Goal: Task Accomplishment & Management: Complete application form

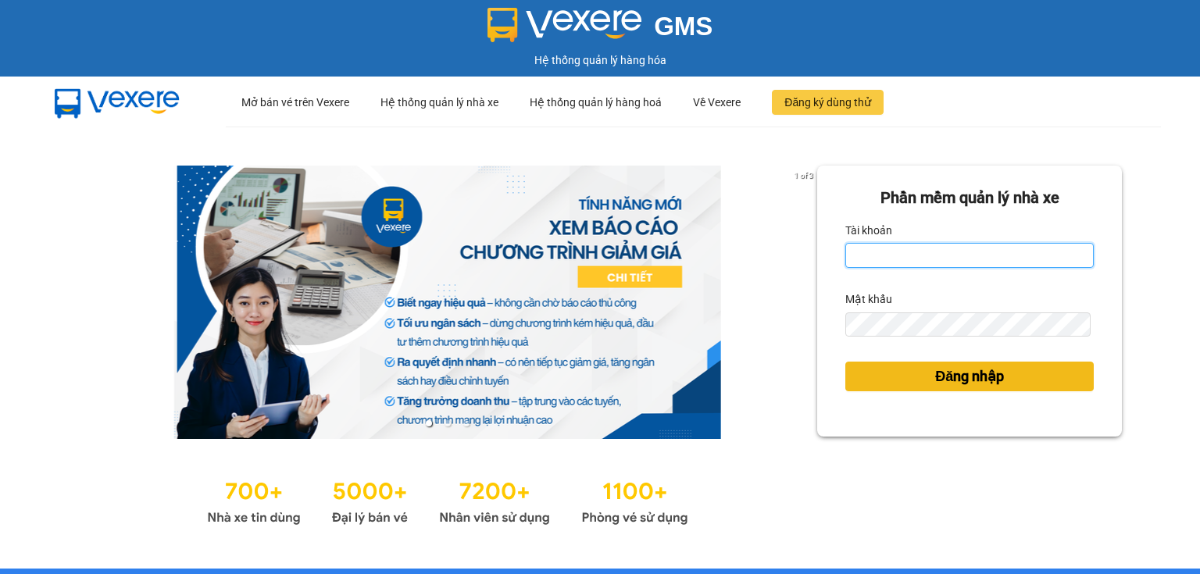
type input "ngoc.taithang"
click at [973, 375] on span "Đăng nhập" at bounding box center [969, 377] width 69 height 22
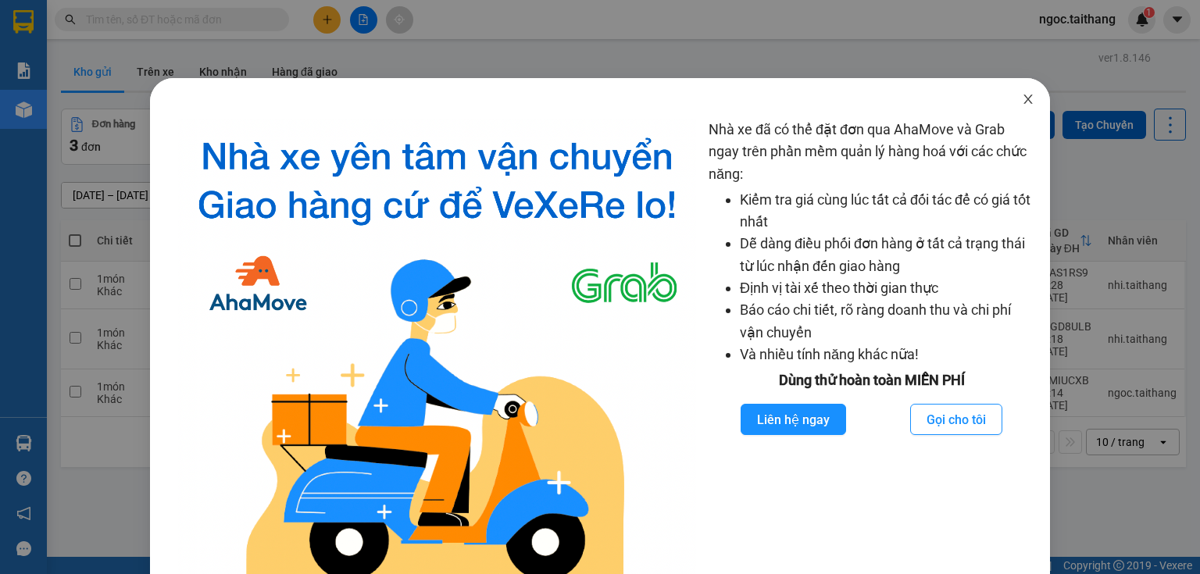
click at [1025, 98] on icon "close" at bounding box center [1028, 99] width 12 height 12
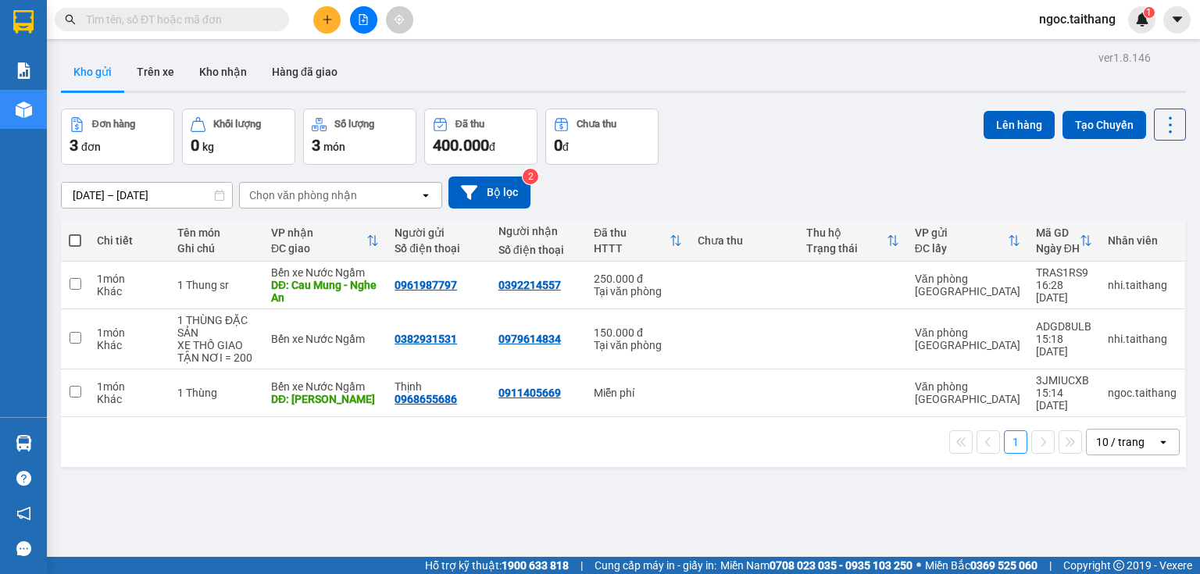
click at [323, 16] on icon "plus" at bounding box center [327, 19] width 11 height 11
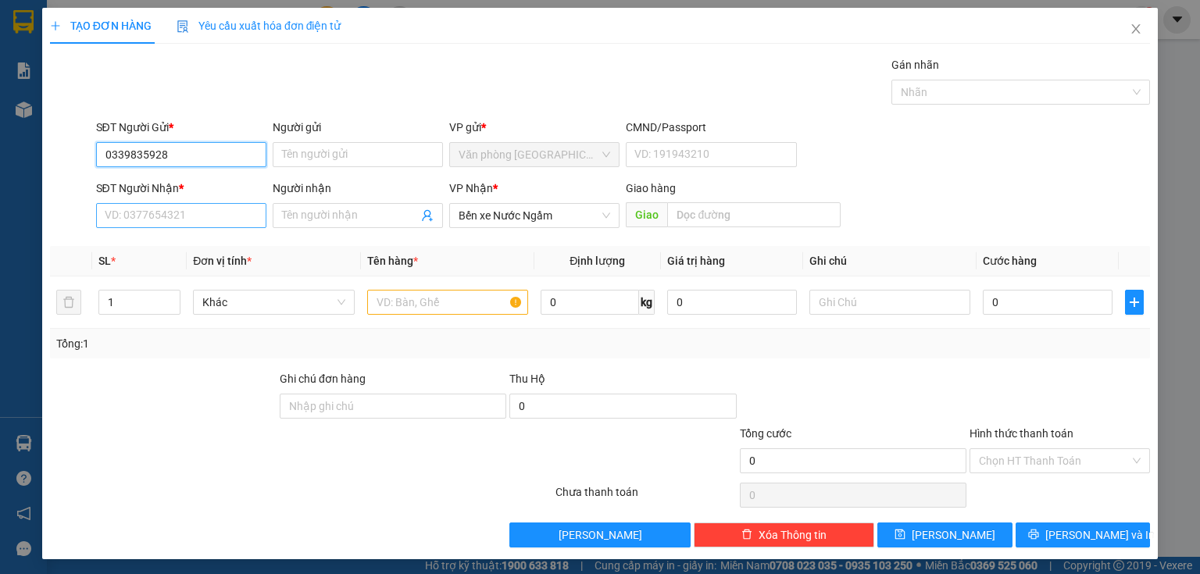
type input "0339835928"
click at [155, 216] on input "SĐT Người Nhận *" at bounding box center [181, 215] width 170 height 25
type input "0903404725"
click at [471, 294] on input "text" at bounding box center [447, 302] width 161 height 25
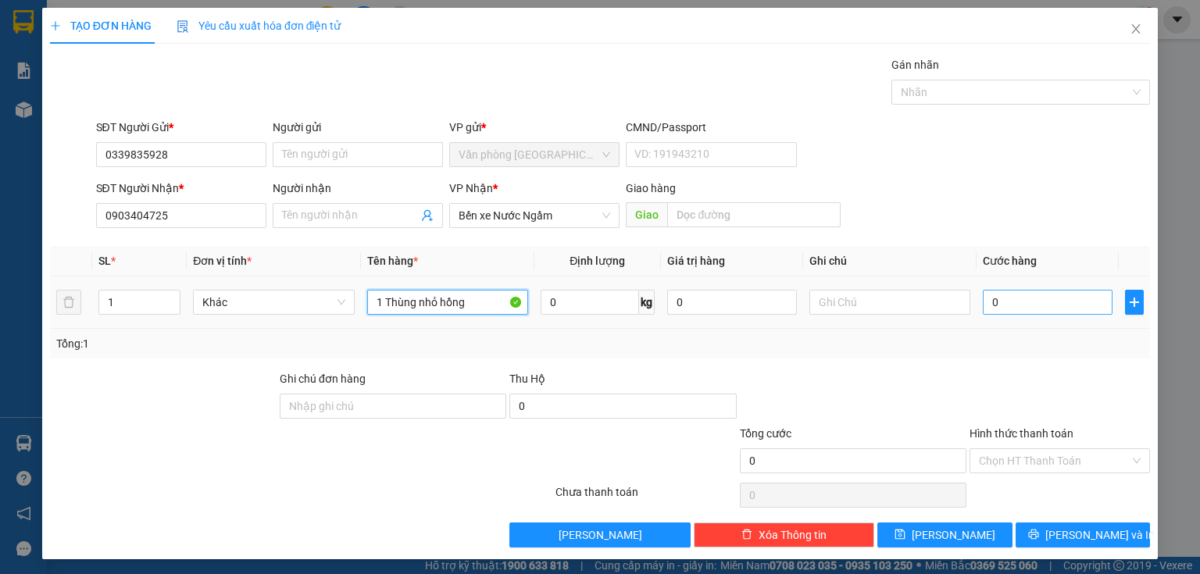
type input "1 Thùng nhỏ hồng"
click at [1044, 309] on input "0" at bounding box center [1048, 302] width 130 height 25
type input "1"
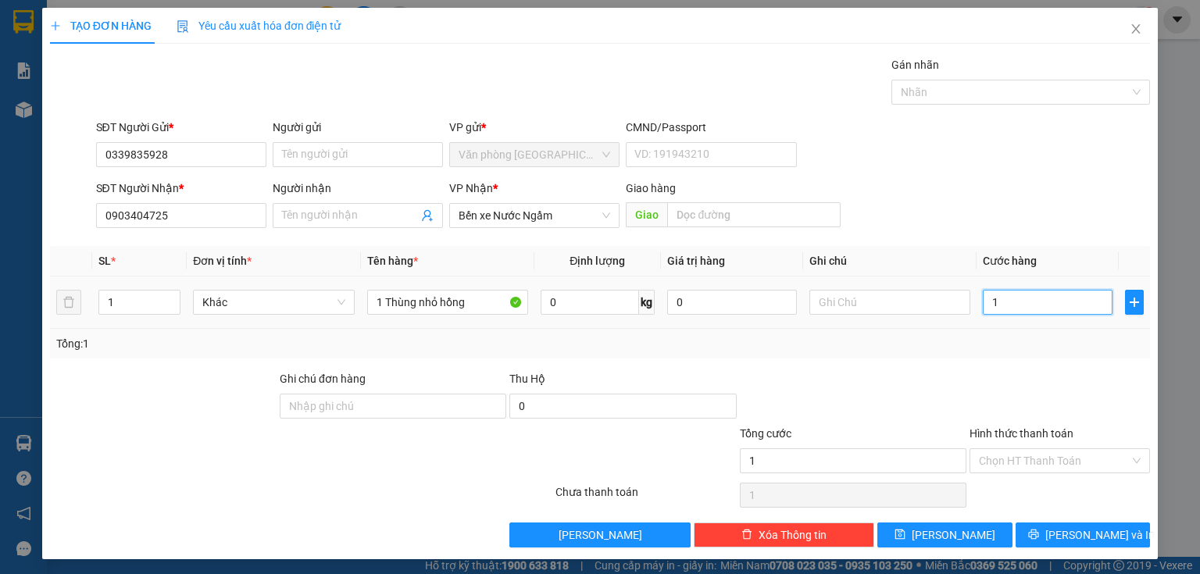
type input "10"
type input "100"
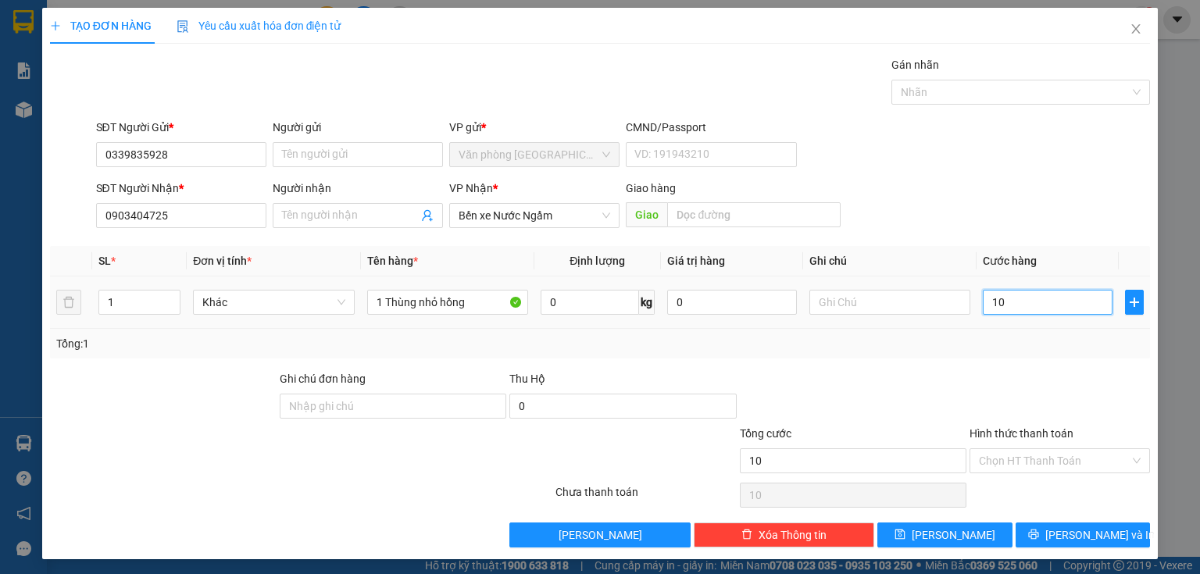
type input "100"
type input "100.000"
click at [1072, 469] on input "Hình thức thanh toán" at bounding box center [1054, 460] width 151 height 23
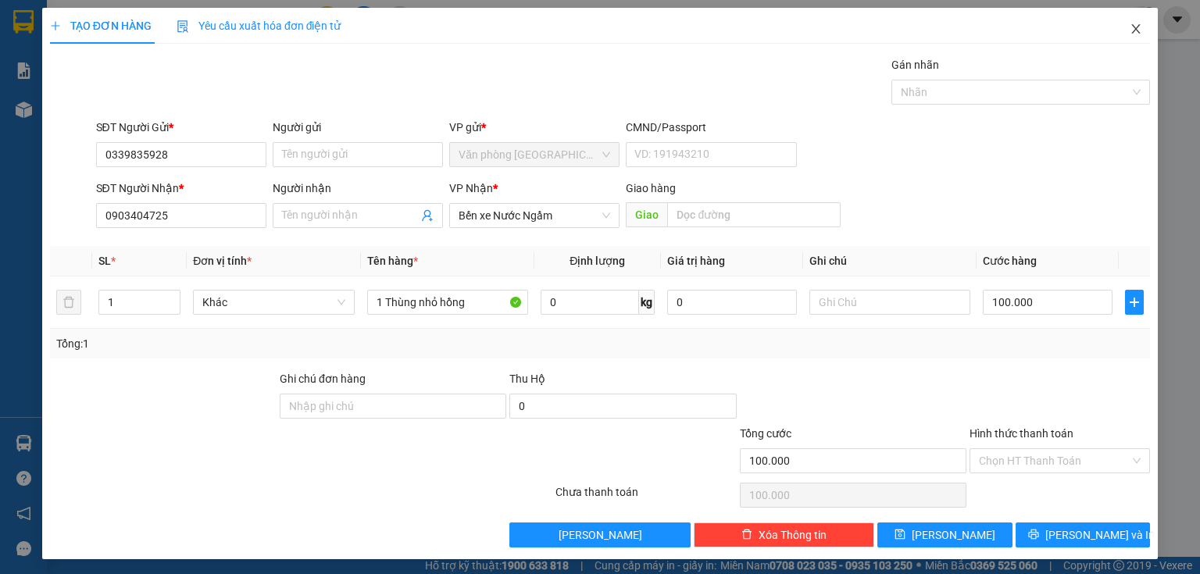
click at [1129, 34] on icon "close" at bounding box center [1135, 29] width 12 height 12
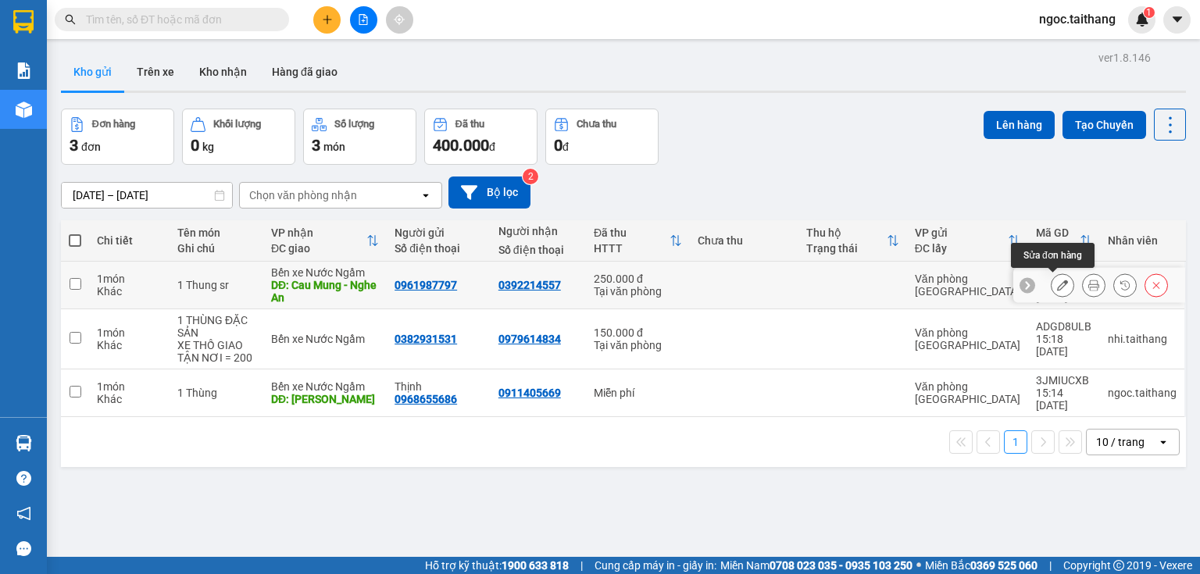
click at [1057, 281] on icon at bounding box center [1062, 285] width 11 height 11
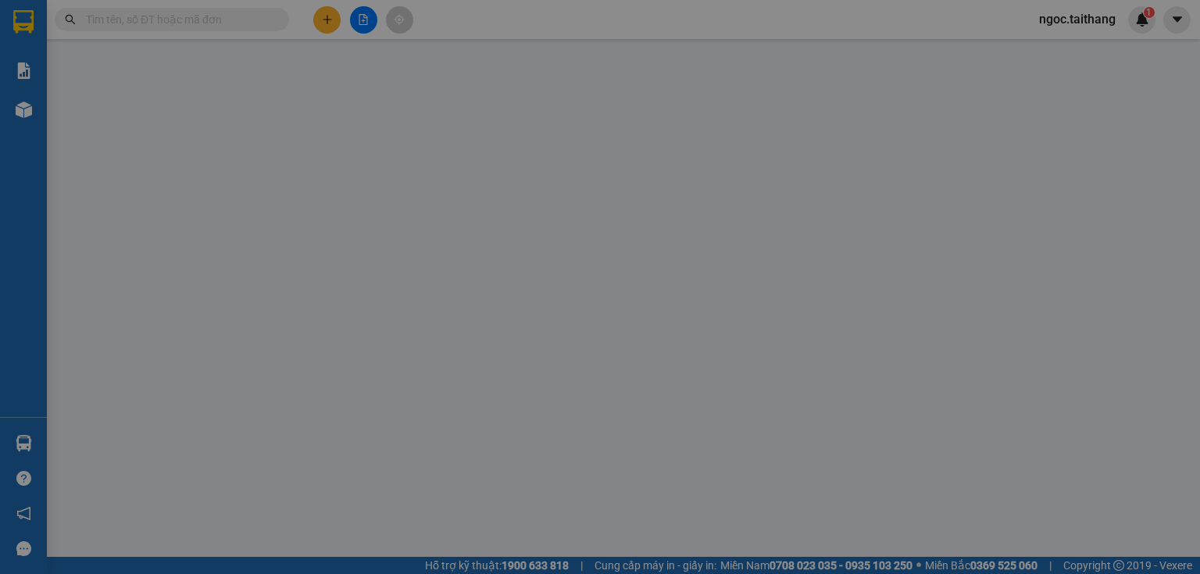
type input "0961987797"
type input "0392214557"
type input "Cau Mung - Nghe An"
type input "250.000"
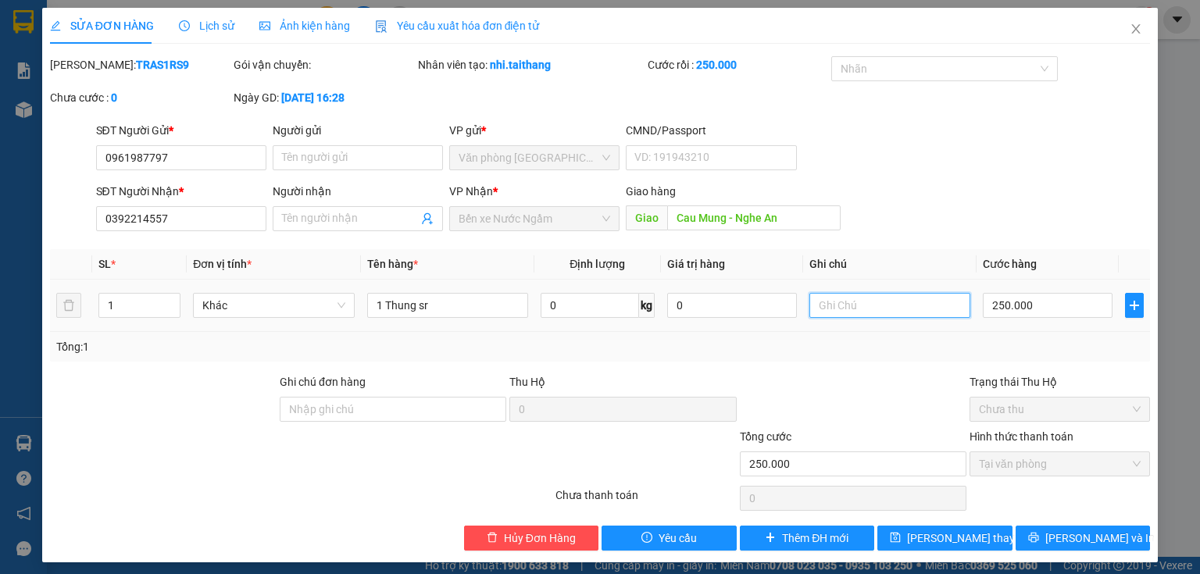
click at [862, 308] on input "text" at bounding box center [889, 305] width 161 height 25
type input "ck"
drag, startPoint x: 980, startPoint y: 542, endPoint x: 972, endPoint y: 528, distance: 16.5
click at [980, 542] on button "[PERSON_NAME] thay đổi" at bounding box center [944, 538] width 135 height 25
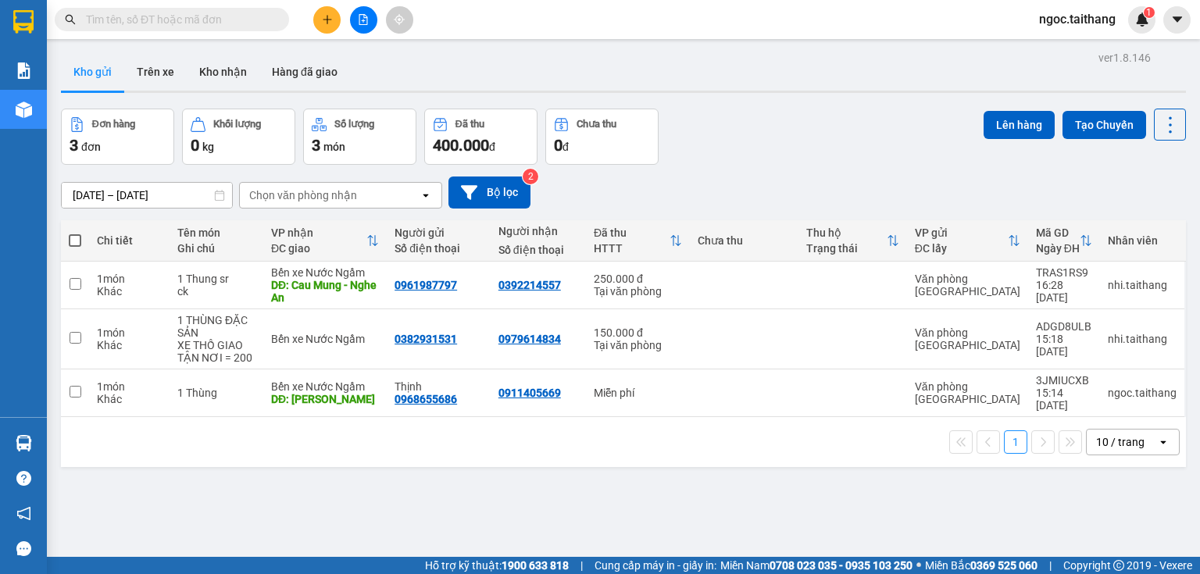
drag, startPoint x: 744, startPoint y: 168, endPoint x: 716, endPoint y: 105, distance: 68.2
click at [716, 105] on div "ver 1.8.146 Kho gửi Trên xe Kho nhận Hàng đã giao Đơn hàng 3 đơn Khối lượng 0 k…" at bounding box center [623, 334] width 1137 height 574
click at [255, 571] on div "Hỗ trợ kỹ thuật: 1900 633 818 | Cung cấp máy in - giấy in: [GEOGRAPHIC_DATA] 07…" at bounding box center [596, 565] width 1192 height 17
click at [334, 17] on button at bounding box center [326, 19] width 27 height 27
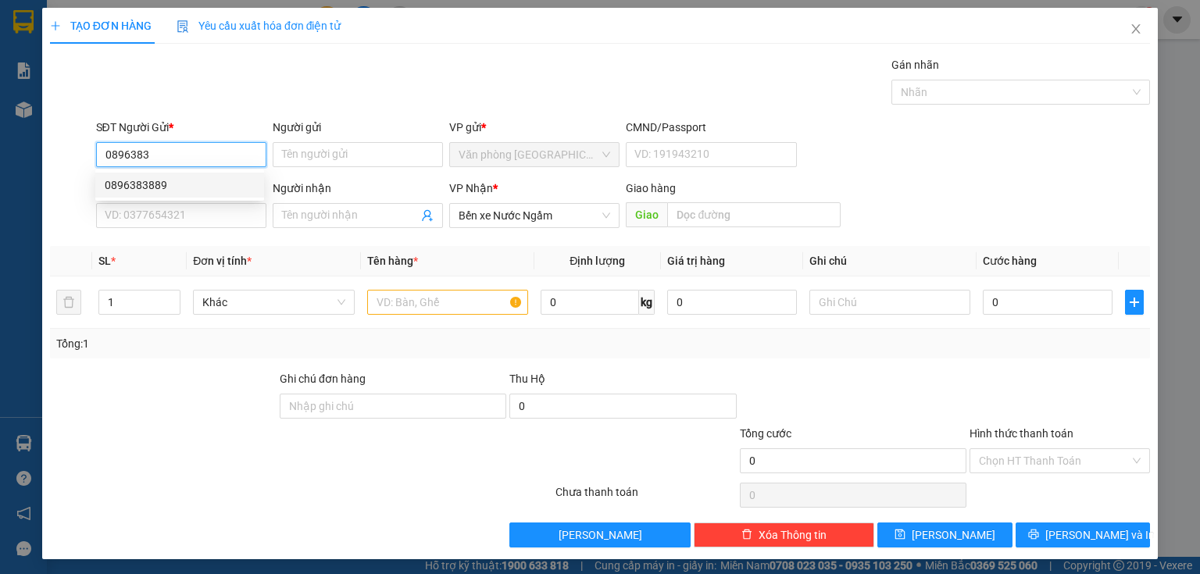
click at [113, 181] on div "0896383889" at bounding box center [180, 185] width 150 height 17
type input "0896383889"
type input "300.000"
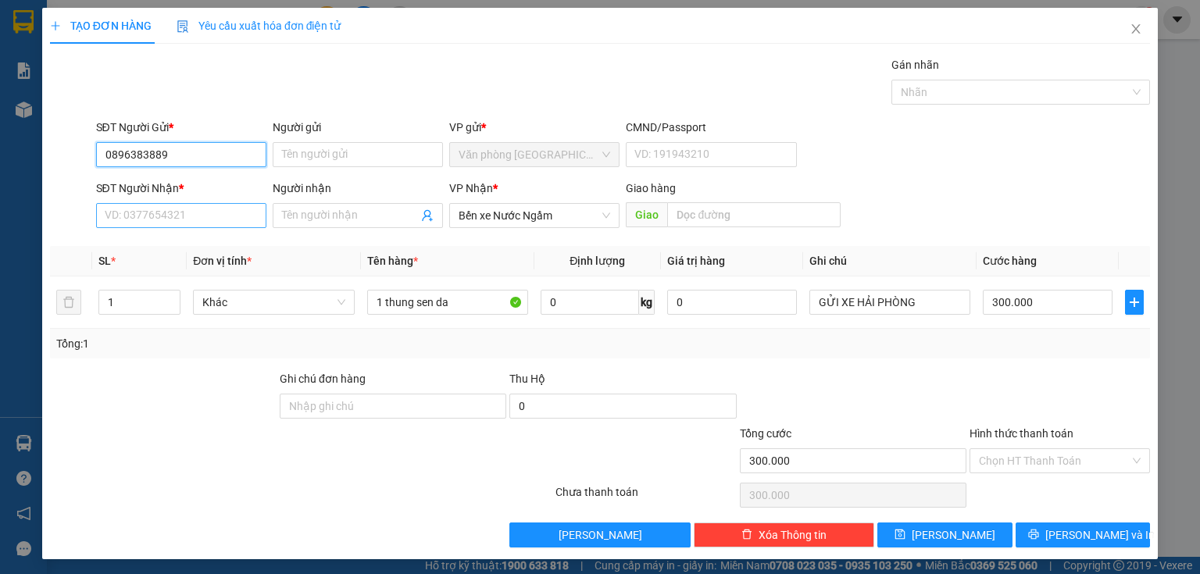
type input "0896383889"
click at [129, 209] on input "SĐT Người Nhận *" at bounding box center [181, 215] width 170 height 25
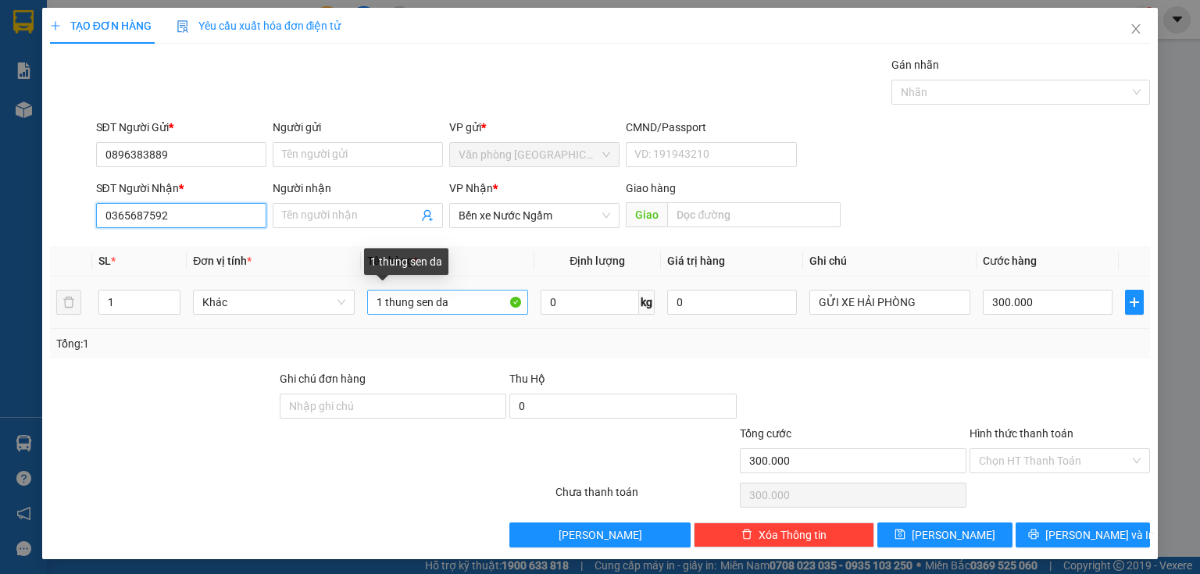
type input "0365687592"
drag, startPoint x: 468, startPoint y: 301, endPoint x: 373, endPoint y: 307, distance: 94.7
click at [373, 307] on input "1 thung sen da" at bounding box center [447, 302] width 161 height 25
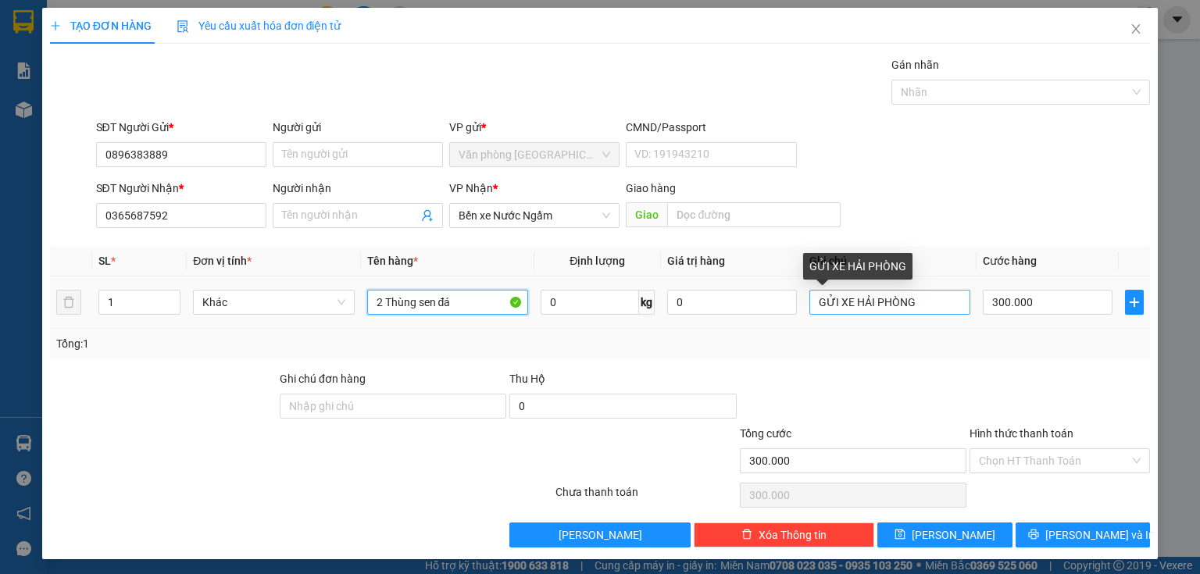
type input "2 Thùng sen đá"
drag, startPoint x: 925, startPoint y: 301, endPoint x: 773, endPoint y: 303, distance: 152.3
click at [773, 303] on tr "1 Khác 2 Thùng sen đá 0 kg 0 GỬI XE HẢI PHÒNG 300.000" at bounding box center [600, 303] width 1100 height 52
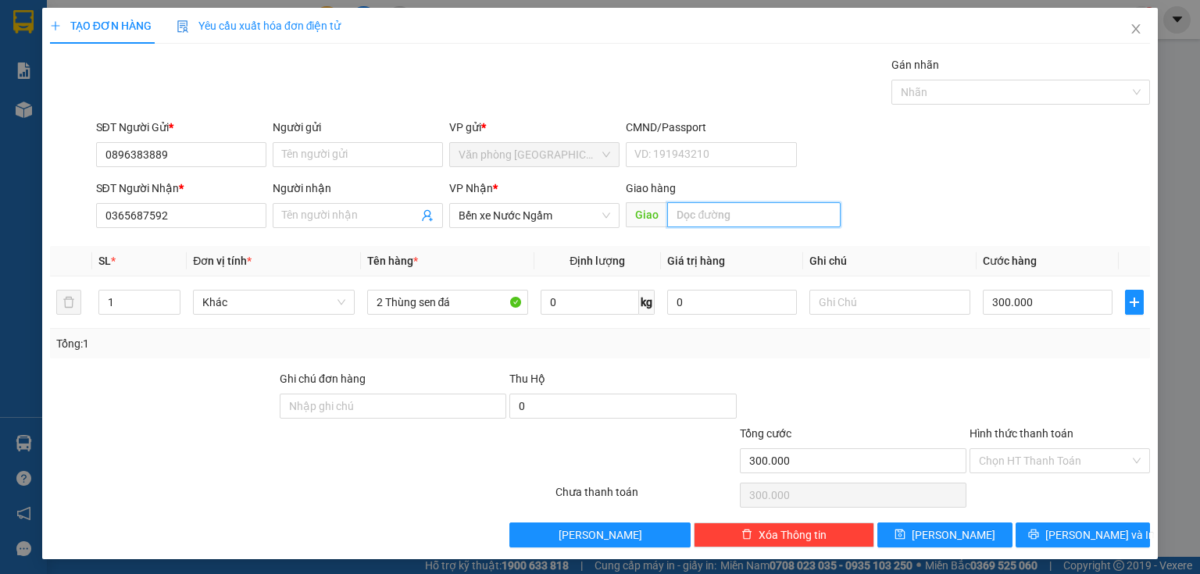
click at [697, 215] on input "text" at bounding box center [753, 214] width 173 height 25
type input "[PERSON_NAME] -"
click at [1037, 307] on input "300.000" at bounding box center [1048, 302] width 130 height 25
type input "5"
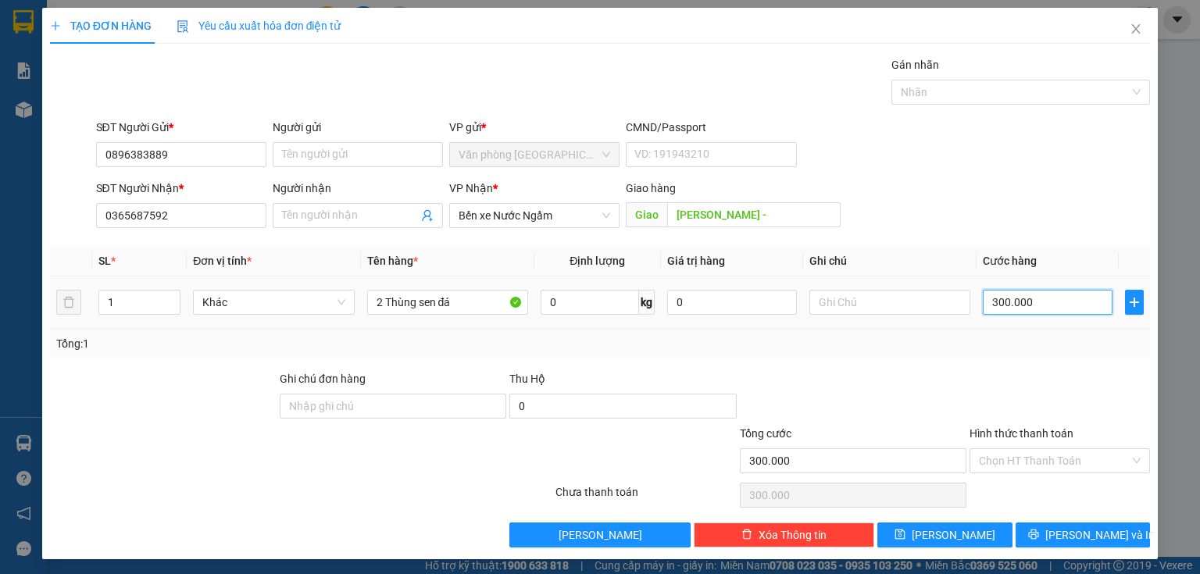
type input "5"
type input "50"
type input "500"
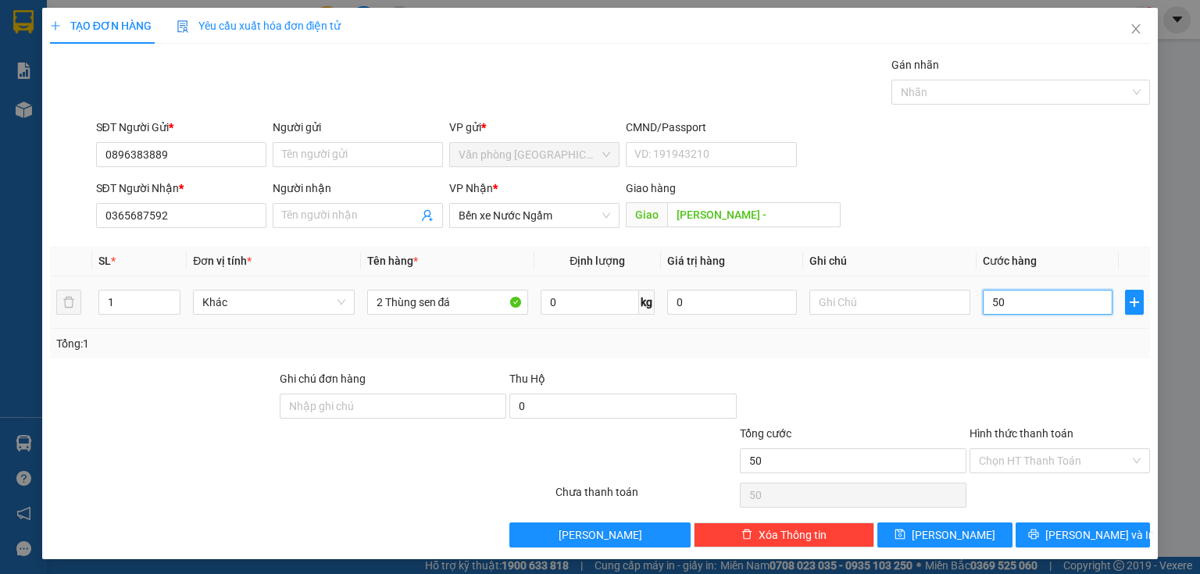
type input "500"
type input "500.000"
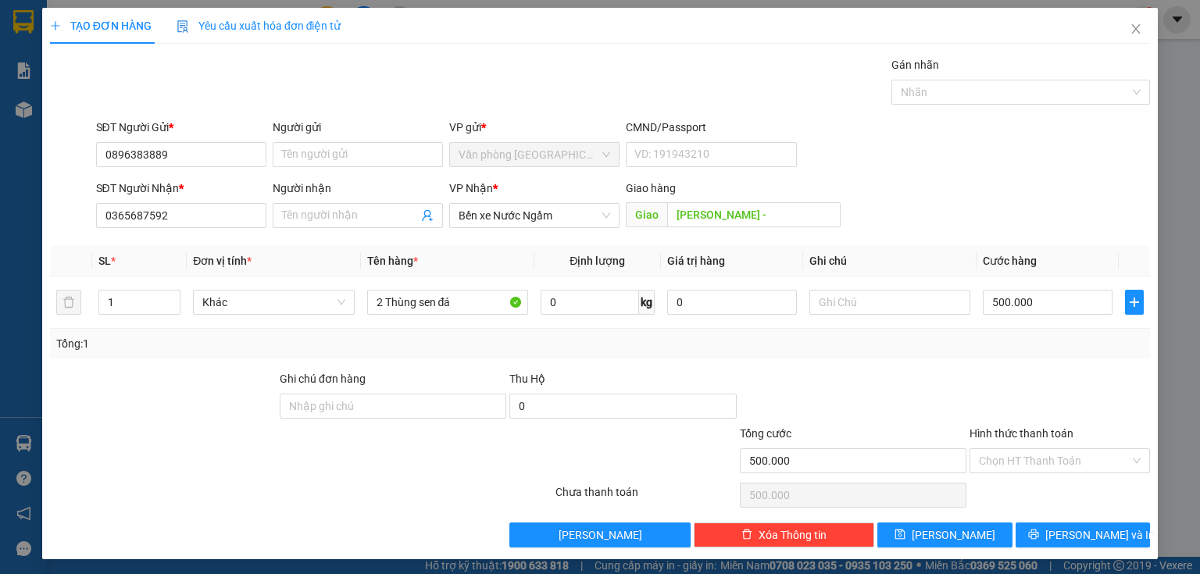
click at [1058, 382] on div at bounding box center [1060, 397] width 184 height 55
click at [760, 219] on input "[PERSON_NAME] -" at bounding box center [753, 214] width 173 height 25
click at [731, 211] on input "[PERSON_NAME] -" at bounding box center [753, 214] width 173 height 25
type input "[PERSON_NAME][GEOGRAPHIC_DATA]"
click at [1065, 302] on input "500.000" at bounding box center [1048, 302] width 130 height 25
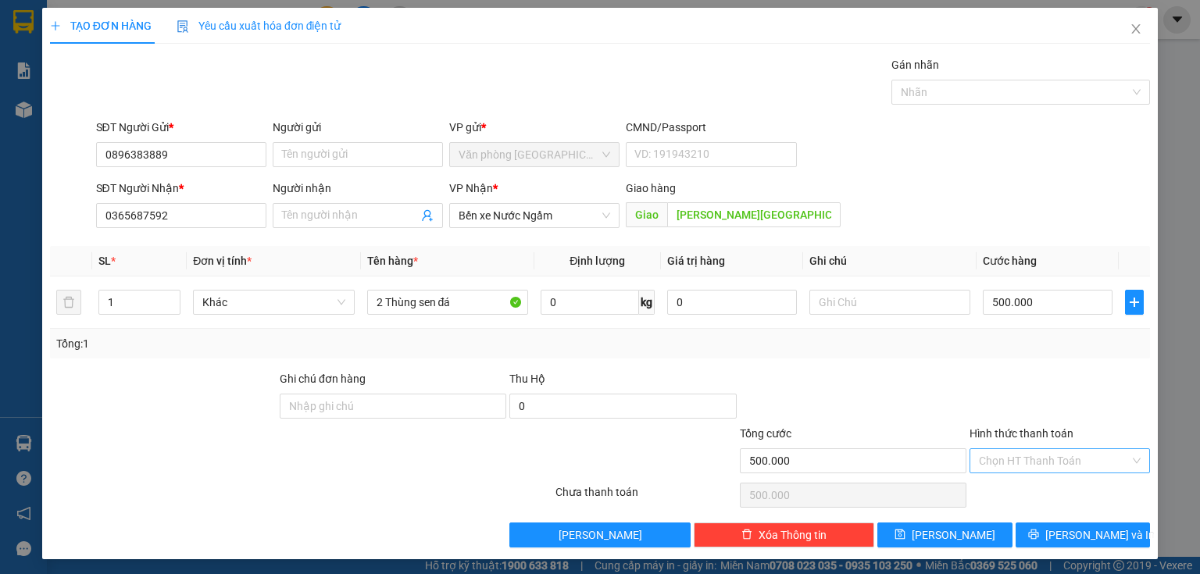
click at [1050, 463] on input "Hình thức thanh toán" at bounding box center [1054, 460] width 151 height 23
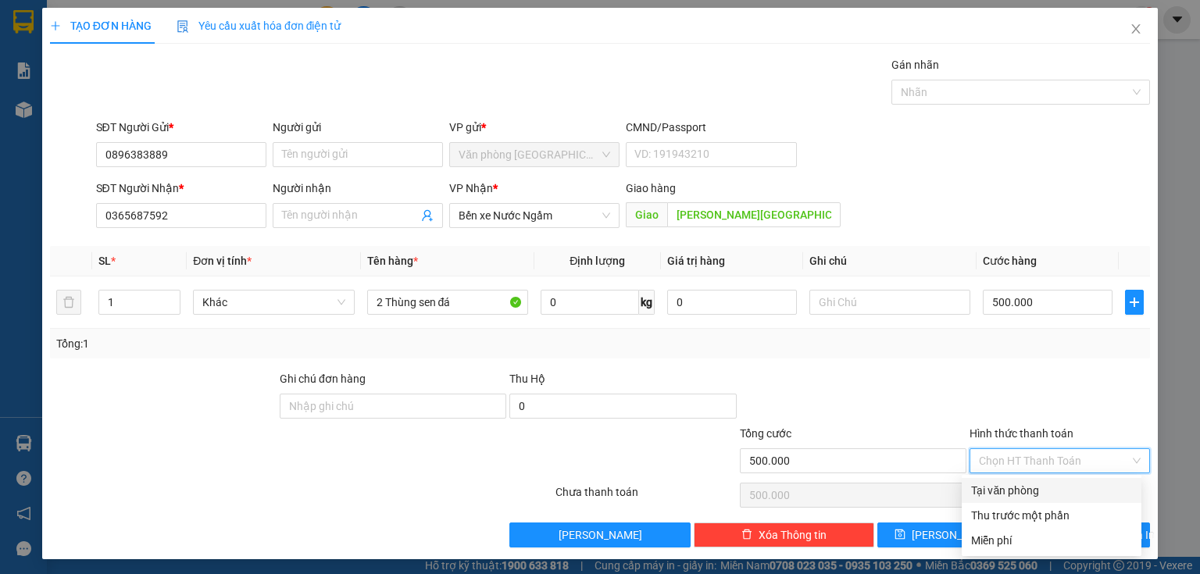
click at [1026, 387] on div at bounding box center [1060, 397] width 184 height 55
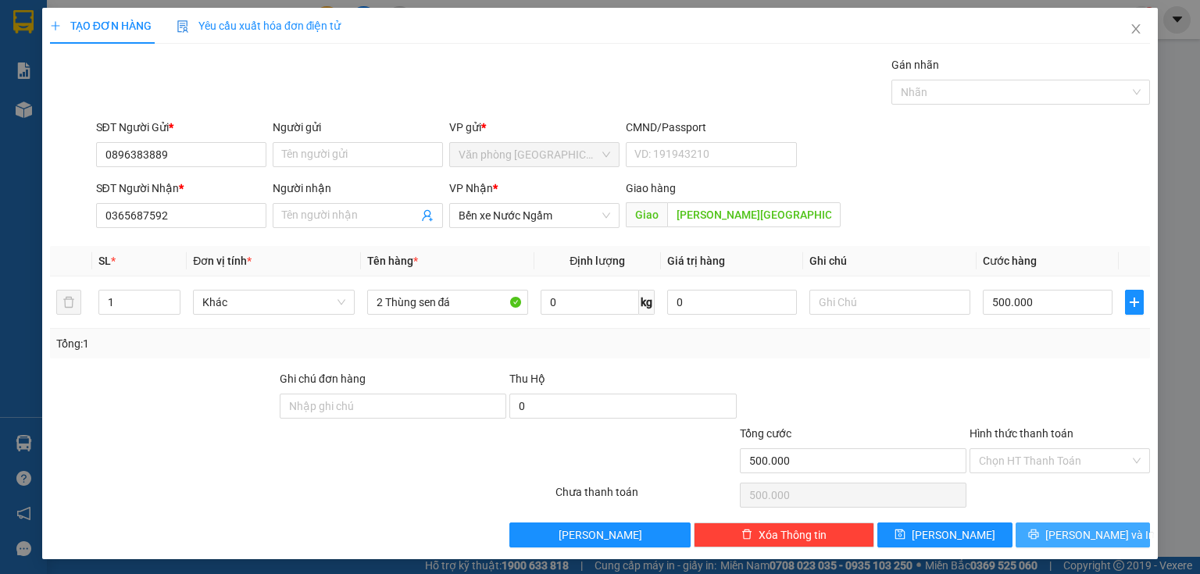
click at [1100, 539] on span "[PERSON_NAME] và In" at bounding box center [1099, 534] width 109 height 17
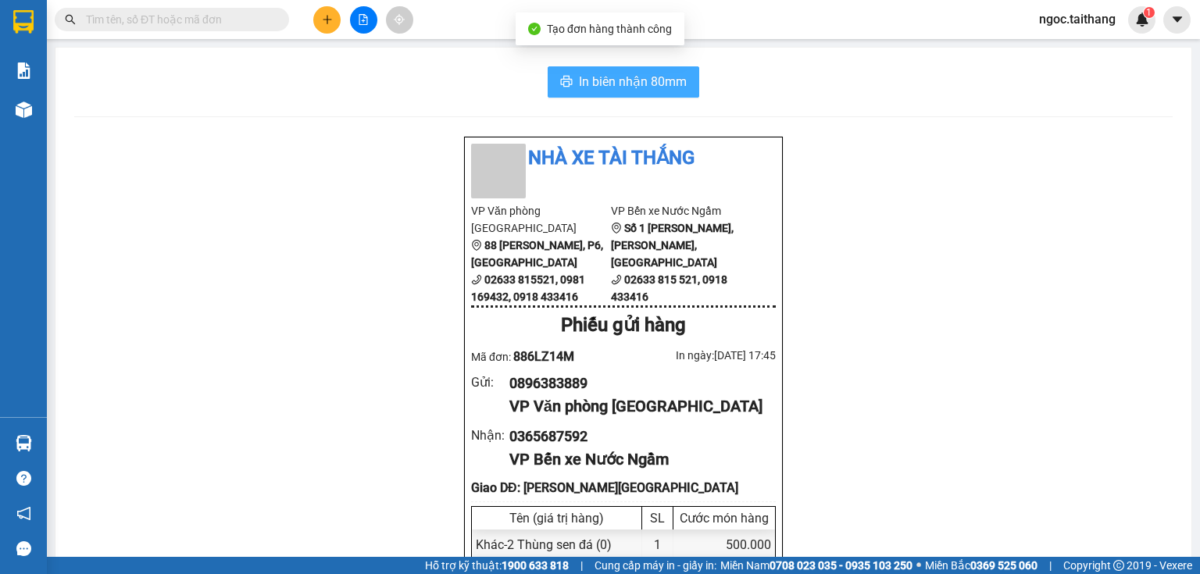
click at [649, 81] on span "In biên nhận 80mm" at bounding box center [633, 82] width 108 height 20
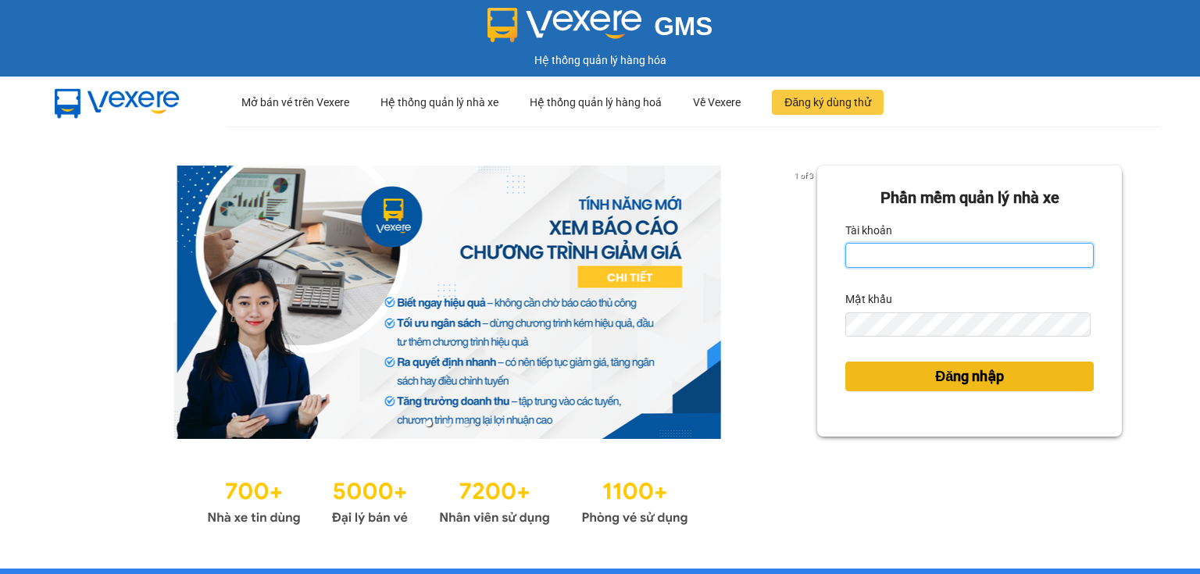
type input "ngoc.taithang"
click at [897, 381] on button "Đăng nhập" at bounding box center [969, 377] width 248 height 30
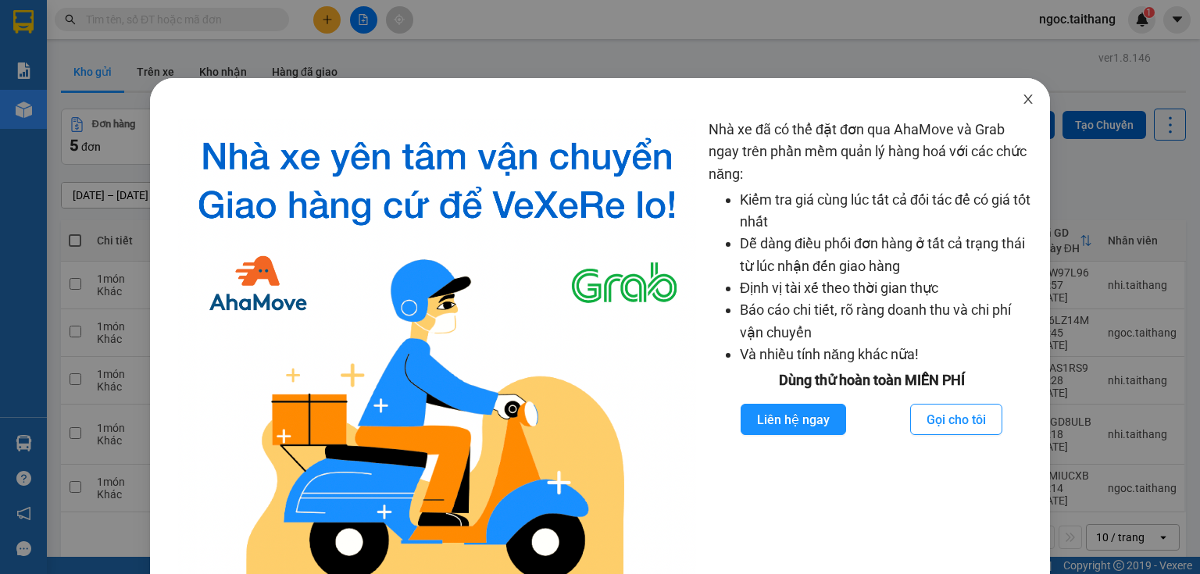
click at [1012, 96] on span "Close" at bounding box center [1028, 100] width 44 height 44
